Goal: Task Accomplishment & Management: Manage account settings

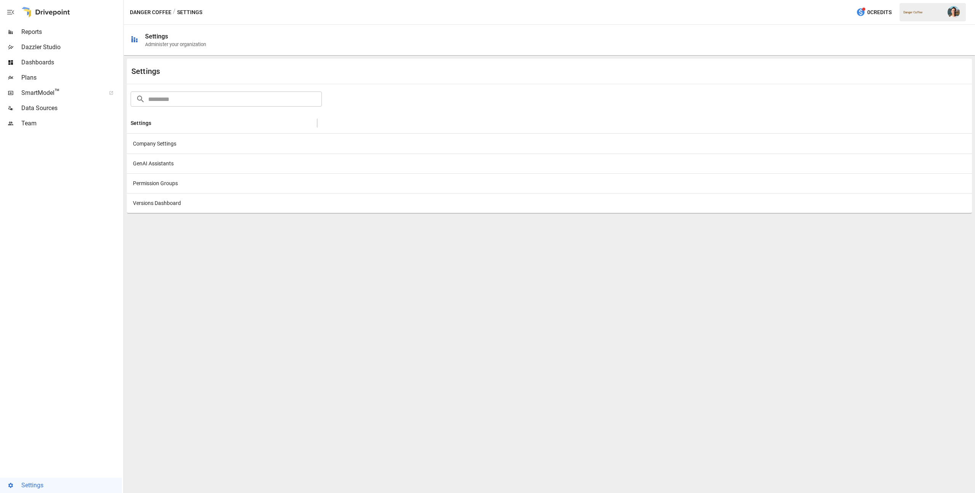
click at [72, 125] on span "Team" at bounding box center [71, 123] width 101 height 9
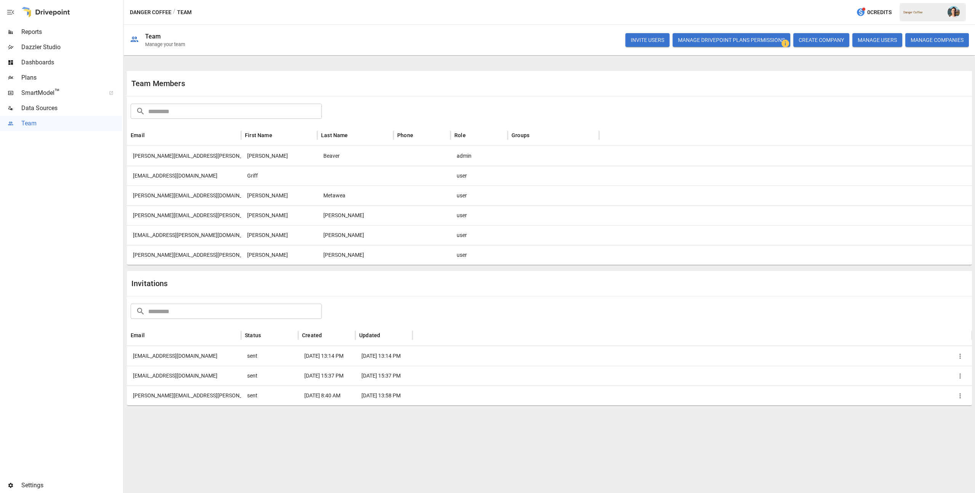
click at [62, 73] on span "Plans" at bounding box center [71, 77] width 101 height 9
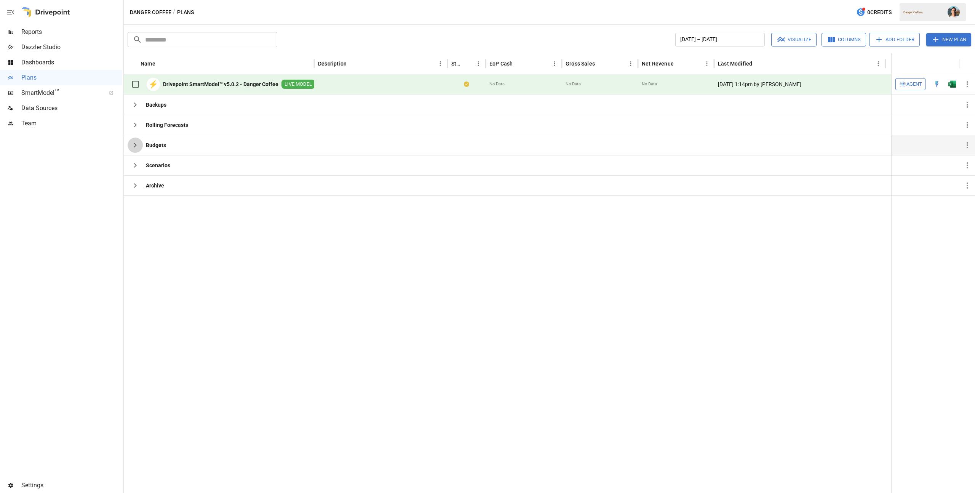
click at [131, 145] on icon "button" at bounding box center [135, 145] width 9 height 9
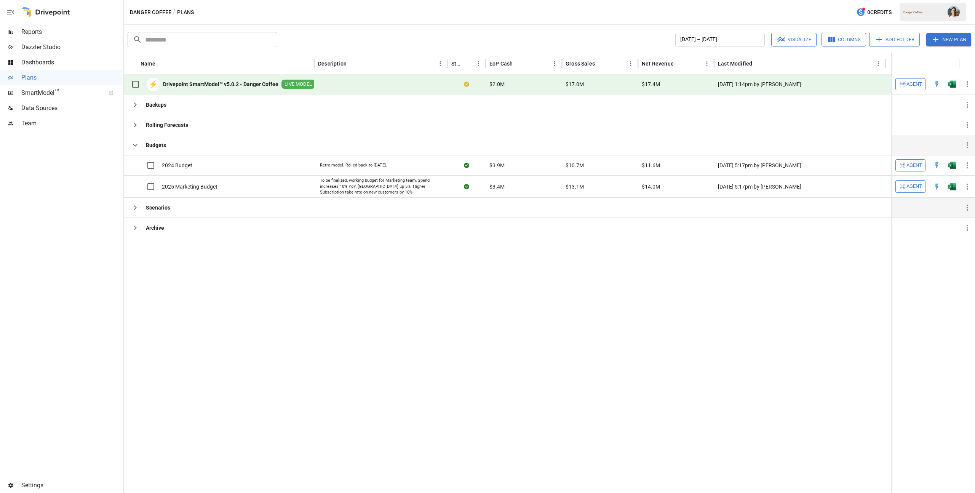
click at [137, 210] on icon "button" at bounding box center [135, 207] width 9 height 9
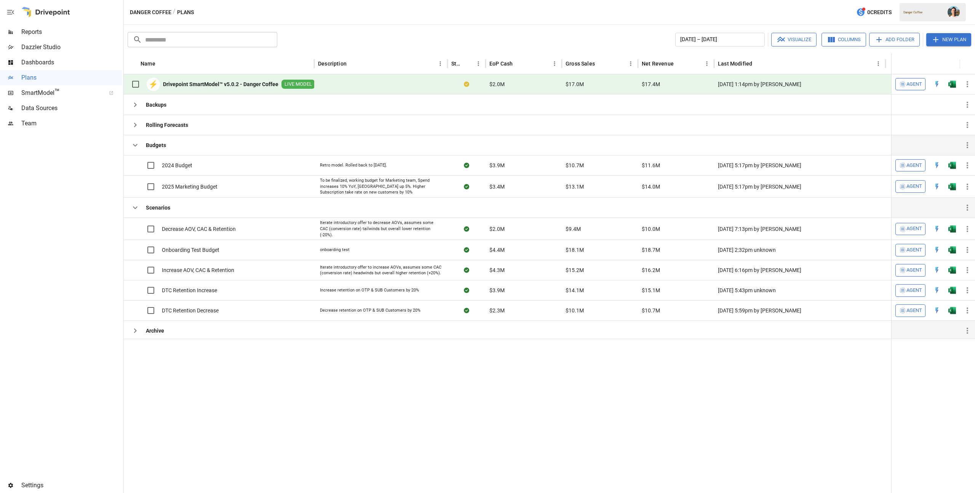
click at [137, 330] on icon "button" at bounding box center [135, 330] width 9 height 9
click at [134, 207] on icon "button" at bounding box center [135, 207] width 9 height 9
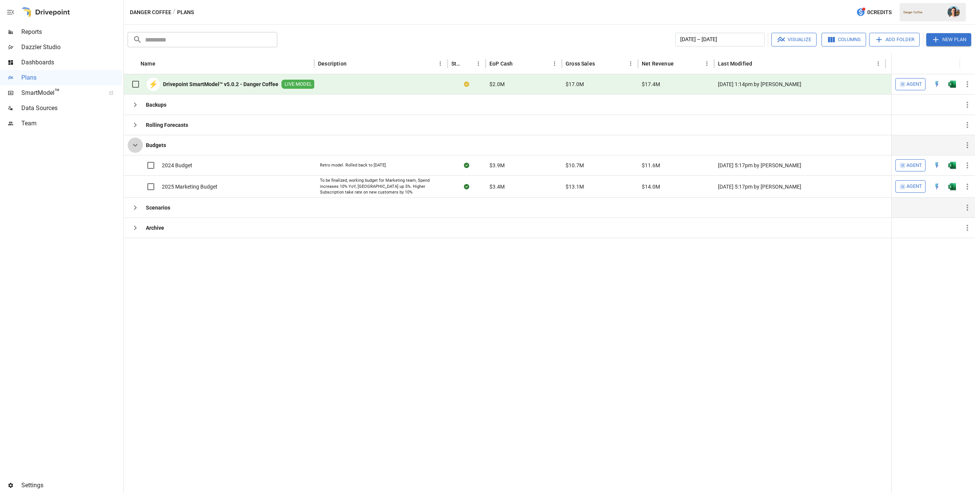
click at [136, 144] on icon "button" at bounding box center [135, 145] width 9 height 9
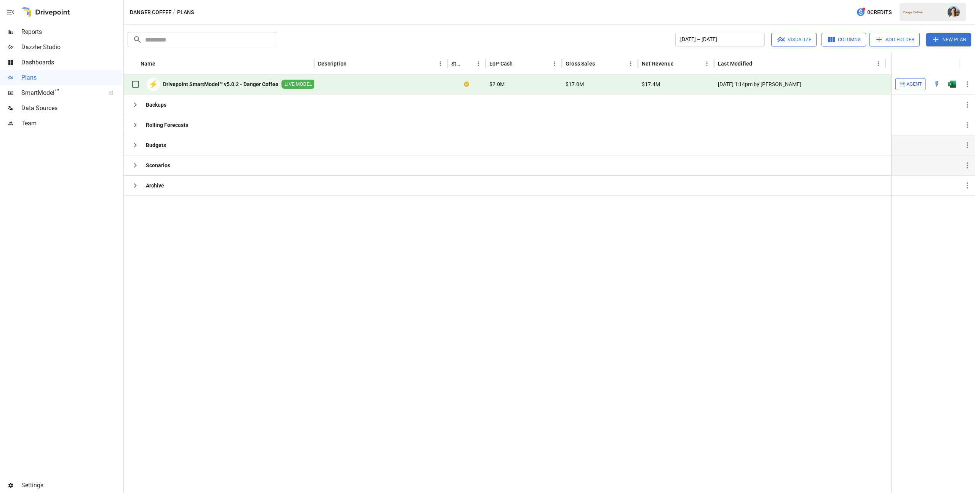
click at [136, 144] on icon "button" at bounding box center [135, 145] width 9 height 9
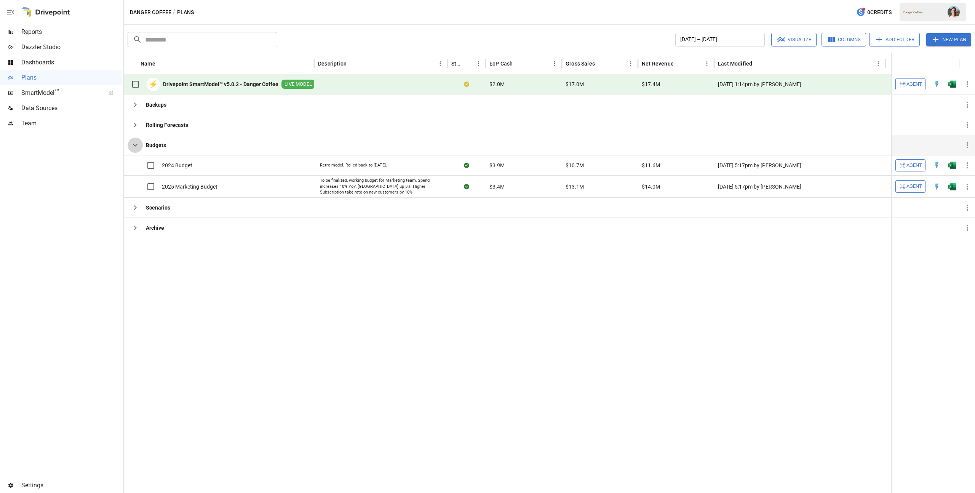
click at [136, 144] on icon "button" at bounding box center [135, 145] width 9 height 9
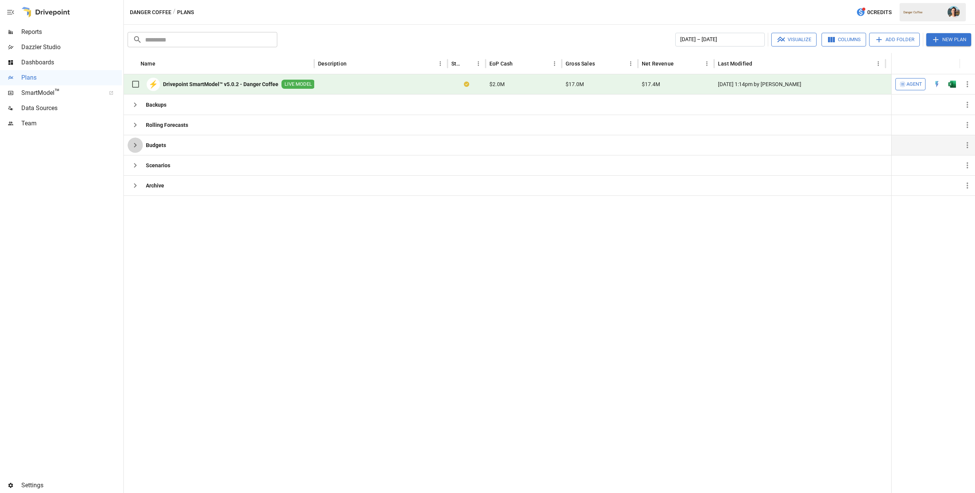
click at [136, 144] on icon "button" at bounding box center [135, 145] width 9 height 9
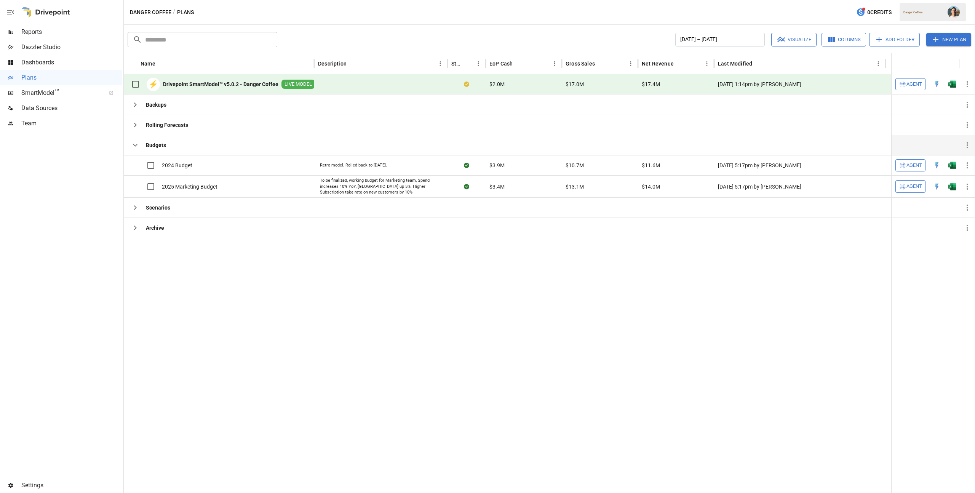
click at [136, 144] on icon "button" at bounding box center [135, 145] width 9 height 9
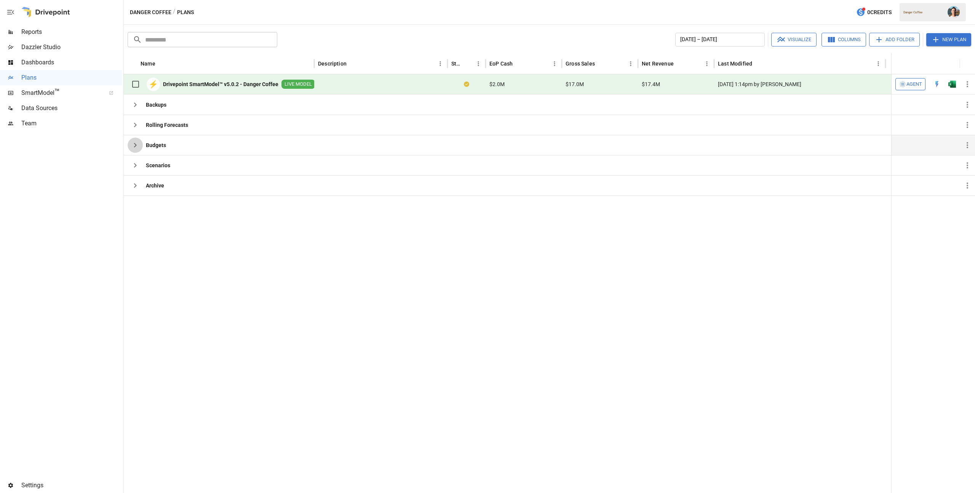
click at [136, 144] on icon "button" at bounding box center [135, 145] width 9 height 9
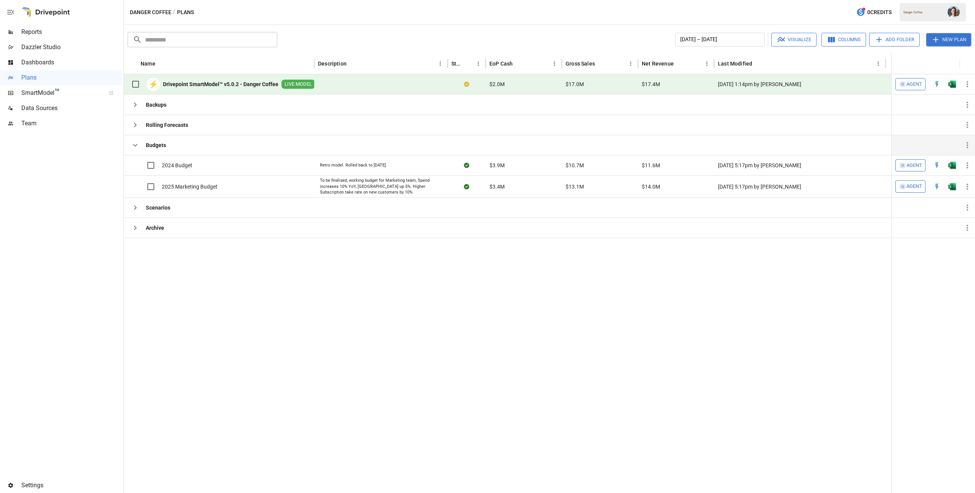
click at [136, 144] on icon "button" at bounding box center [135, 145] width 9 height 9
